Goal: Task Accomplishment & Management: Use online tool/utility

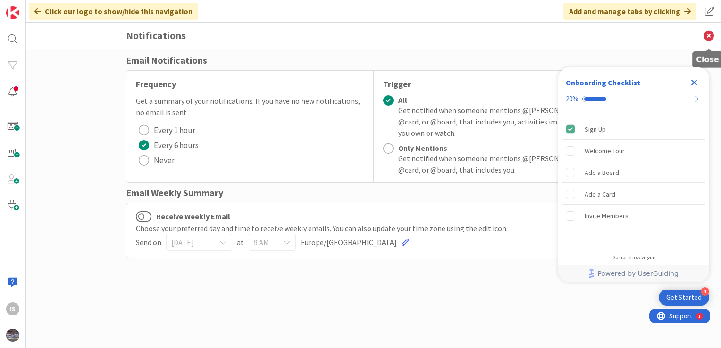
click at [708, 33] on icon at bounding box center [708, 36] width 25 height 26
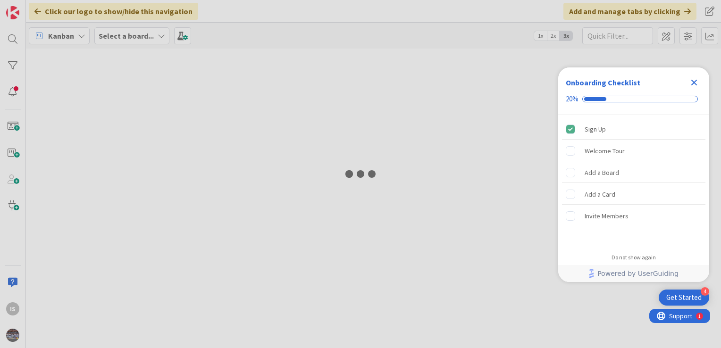
click at [695, 86] on icon "Close Checklist" at bounding box center [693, 82] width 11 height 11
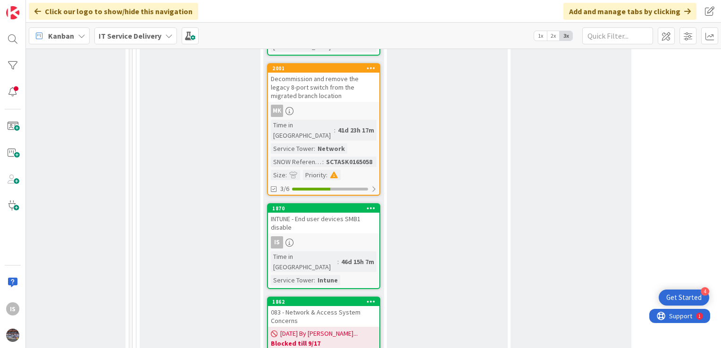
scroll to position [1117, 523]
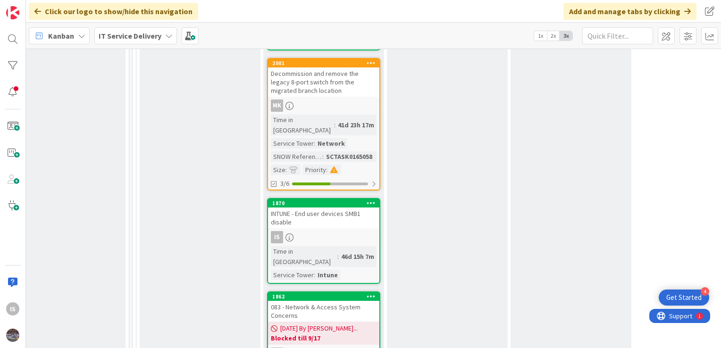
click at [309, 208] on div "INTUNE - End user devices SMB1 disable" at bounding box center [323, 218] width 111 height 21
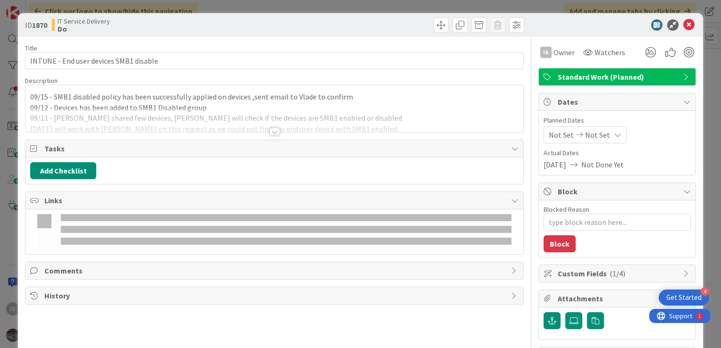
type textarea "x"
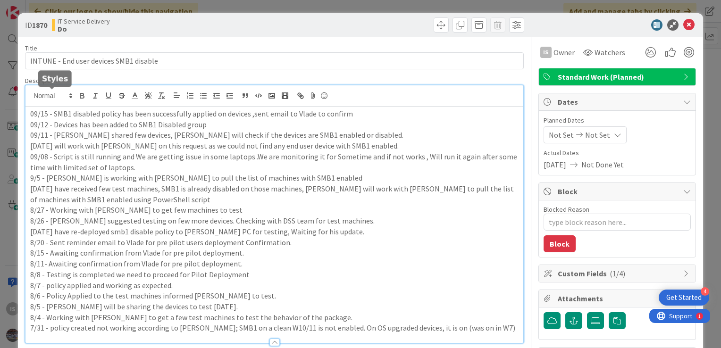
click at [30, 95] on div "09/15 - SMB1 disabled policy has been successfully applied on devices ,sent ema…" at bounding box center [274, 214] width 498 height 258
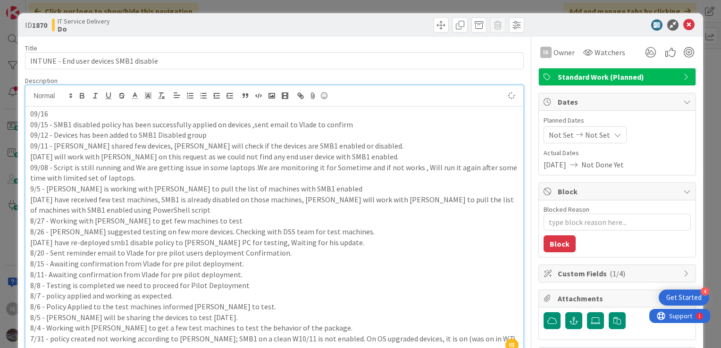
click at [51, 110] on p "09/16" at bounding box center [274, 114] width 488 height 11
click at [684, 25] on icon at bounding box center [688, 24] width 11 height 11
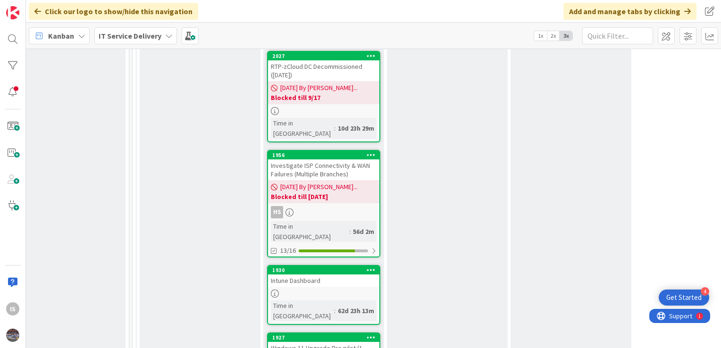
scroll to position [1584, 523]
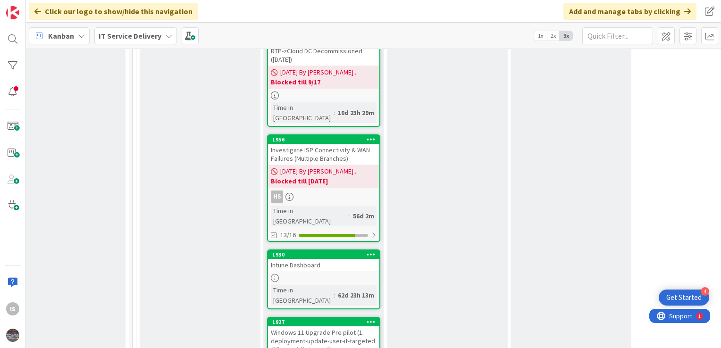
click at [291, 259] on div "Intune Dashboard" at bounding box center [323, 265] width 111 height 12
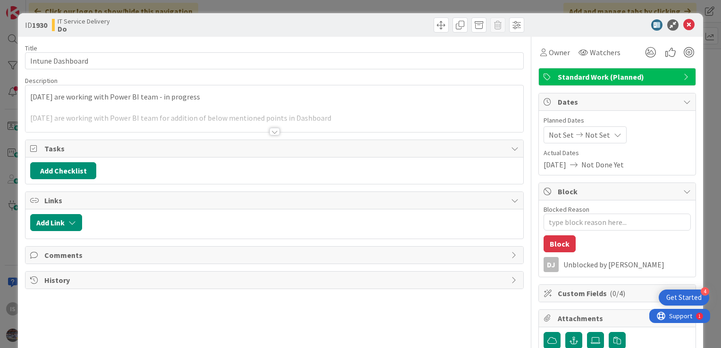
type textarea "x"
click at [687, 24] on icon at bounding box center [688, 24] width 11 height 11
